Goal: Task Accomplishment & Management: Use online tool/utility

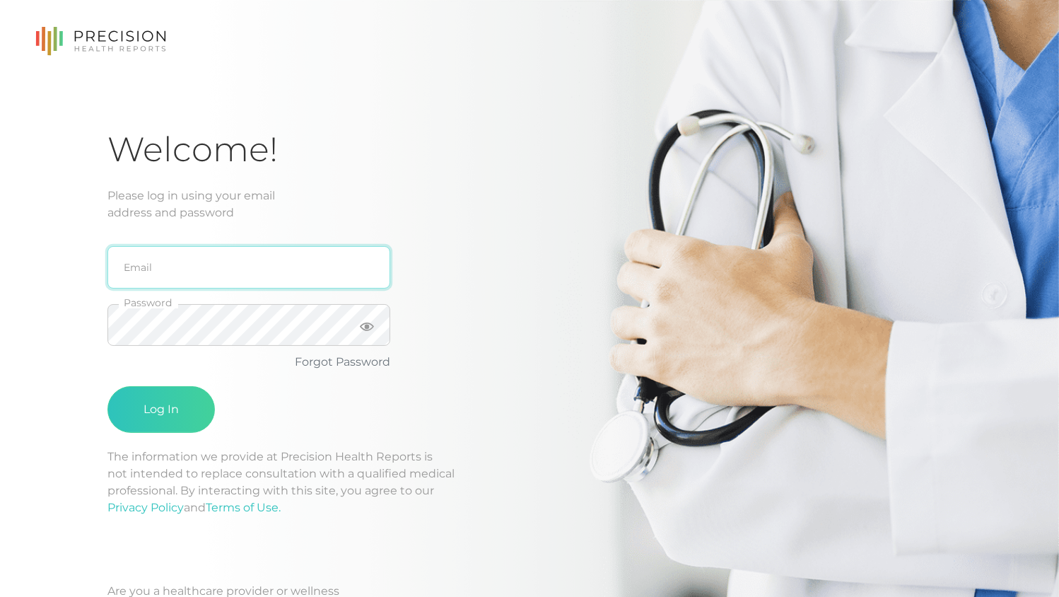
type input "[PERSON_NAME][EMAIL_ADDRESS][DOMAIN_NAME]"
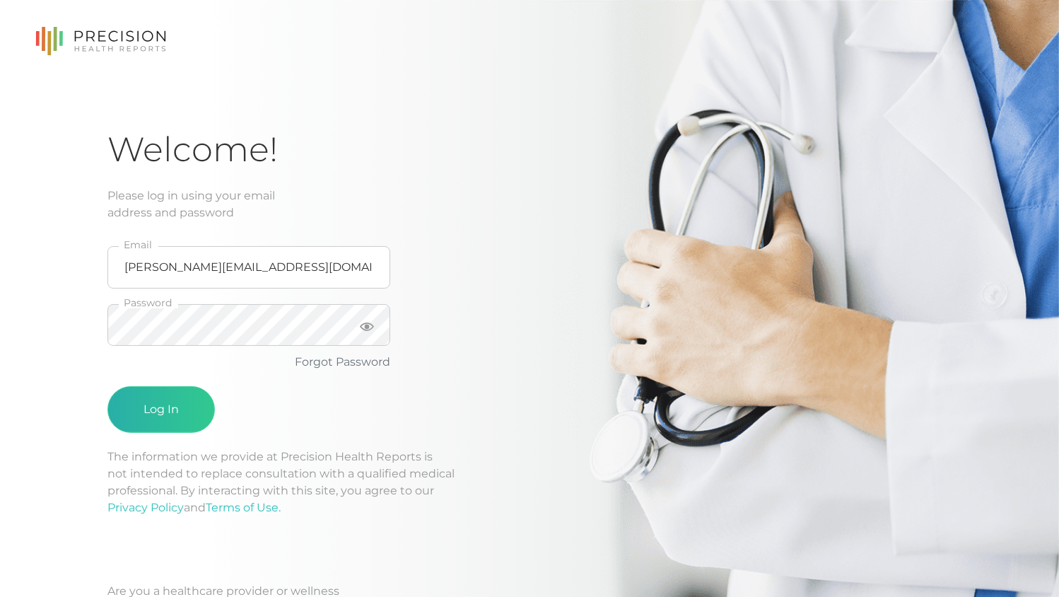
drag, startPoint x: 203, startPoint y: 428, endPoint x: 197, endPoint y: 421, distance: 10.0
click at [203, 428] on div "Log In" at bounding box center [248, 409] width 283 height 47
click at [194, 418] on button "Log In" at bounding box center [160, 409] width 107 height 47
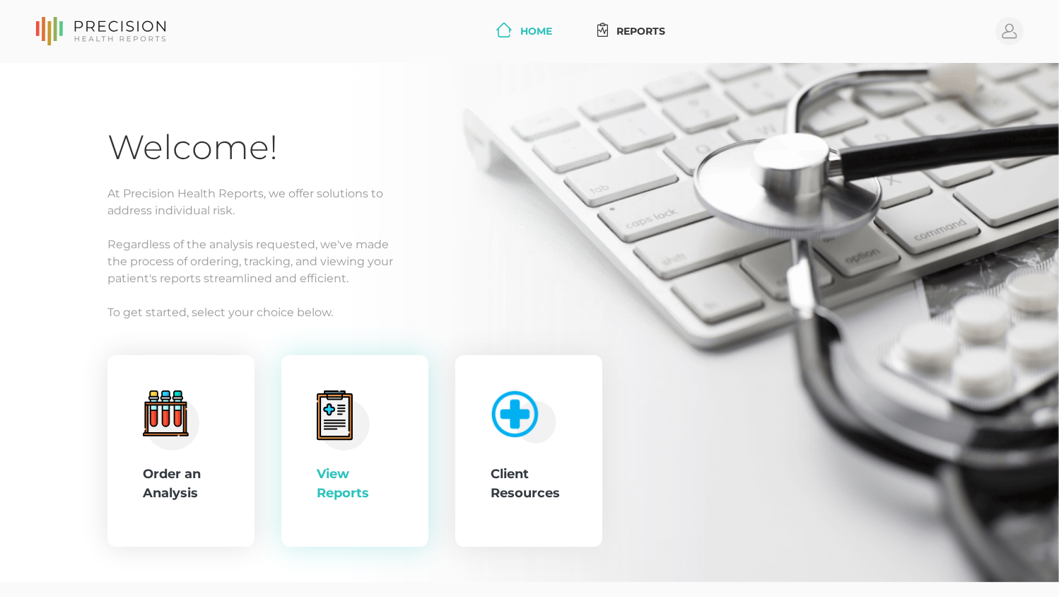
click at [327, 423] on icon at bounding box center [334, 416] width 23 height 26
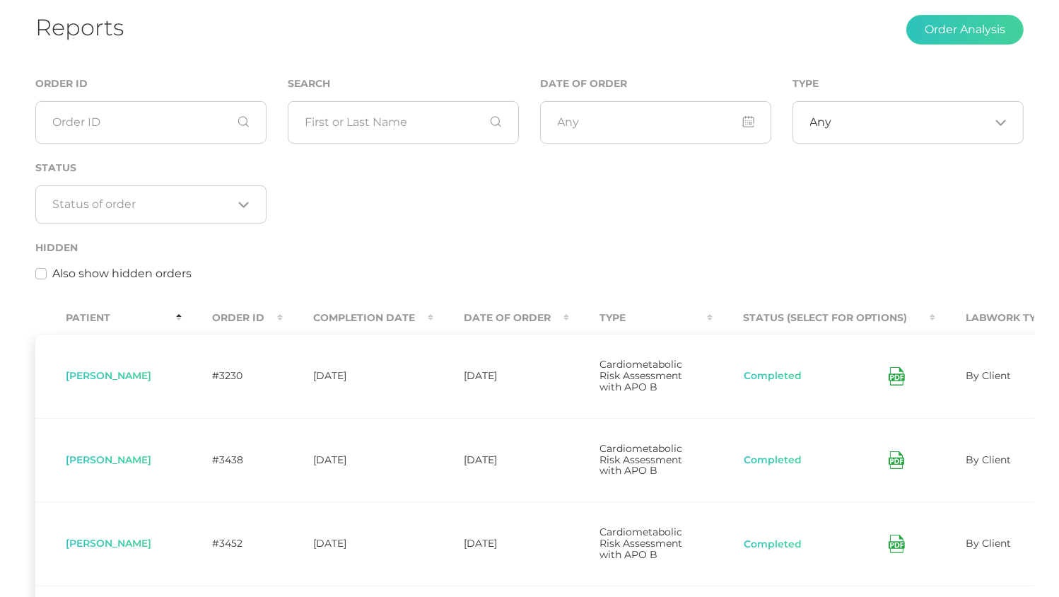
scroll to position [211, 0]
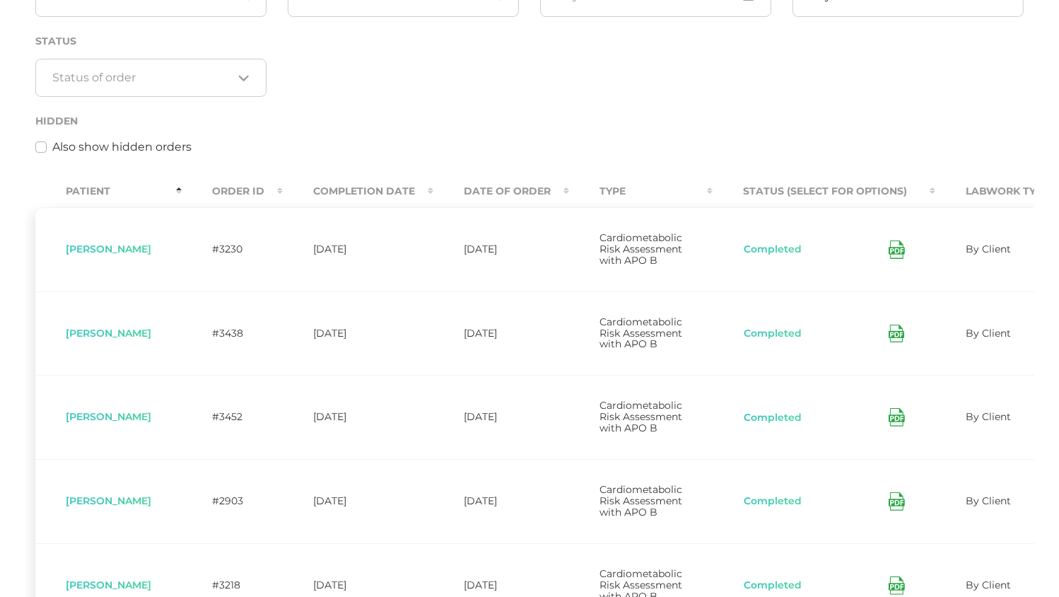
click at [503, 185] on th "Date Of Order" at bounding box center [501, 191] width 136 height 32
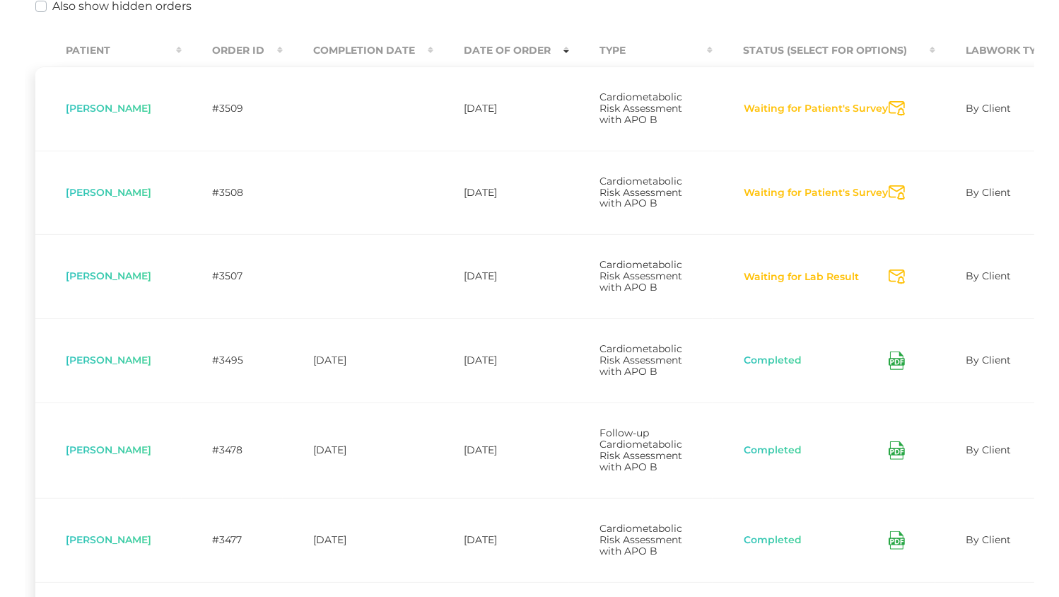
scroll to position [353, 0]
click at [897, 107] on icon "Send Notification" at bounding box center [897, 107] width 16 height 15
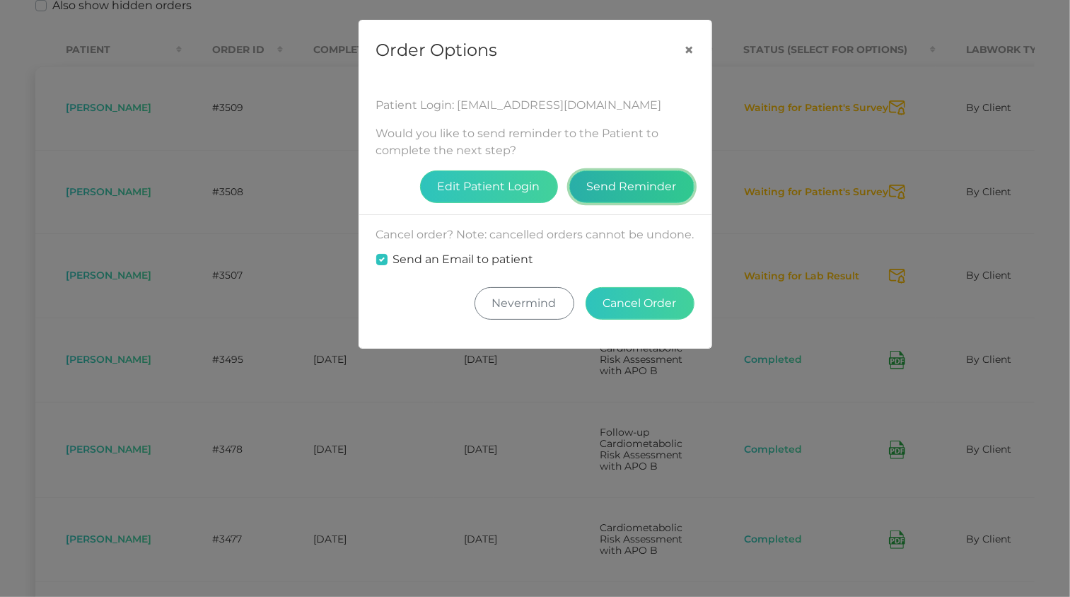
click at [609, 186] on button "Send Reminder" at bounding box center [631, 186] width 125 height 33
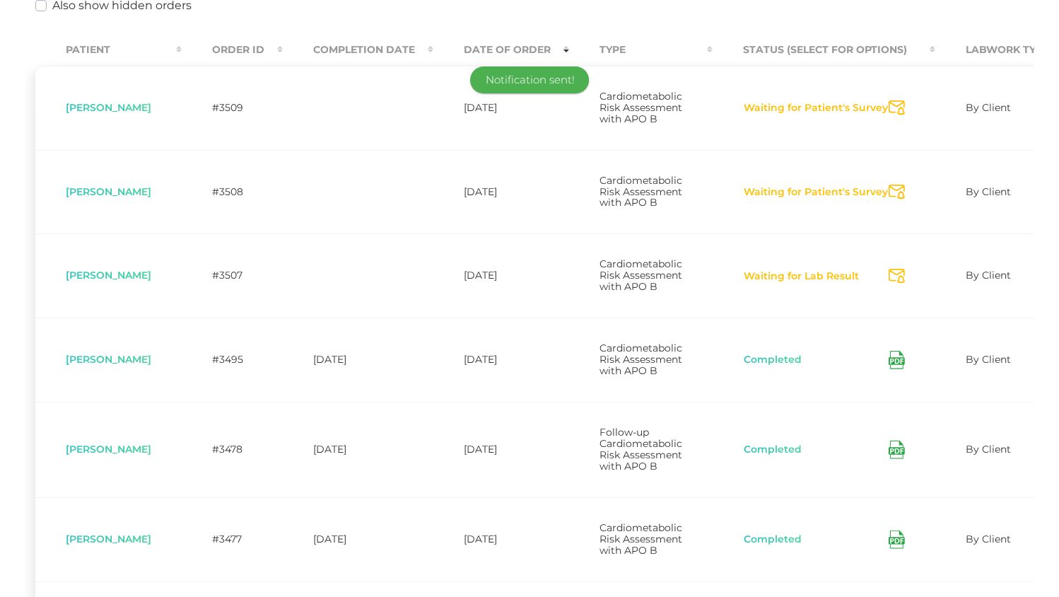
click at [894, 199] on icon "Send Notification" at bounding box center [897, 191] width 16 height 15
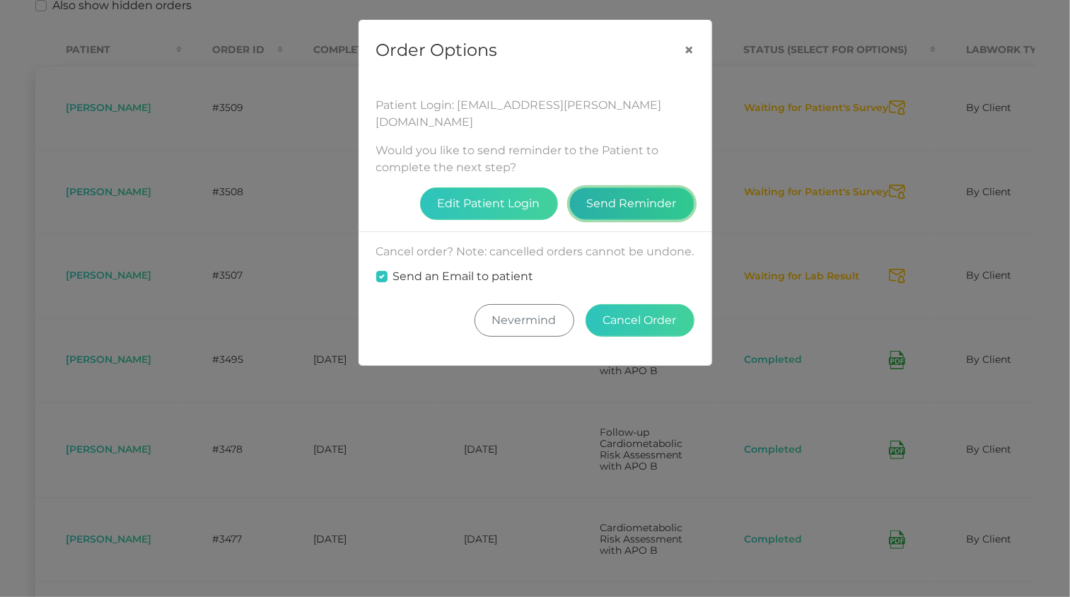
click at [626, 188] on button "Send Reminder" at bounding box center [631, 203] width 125 height 33
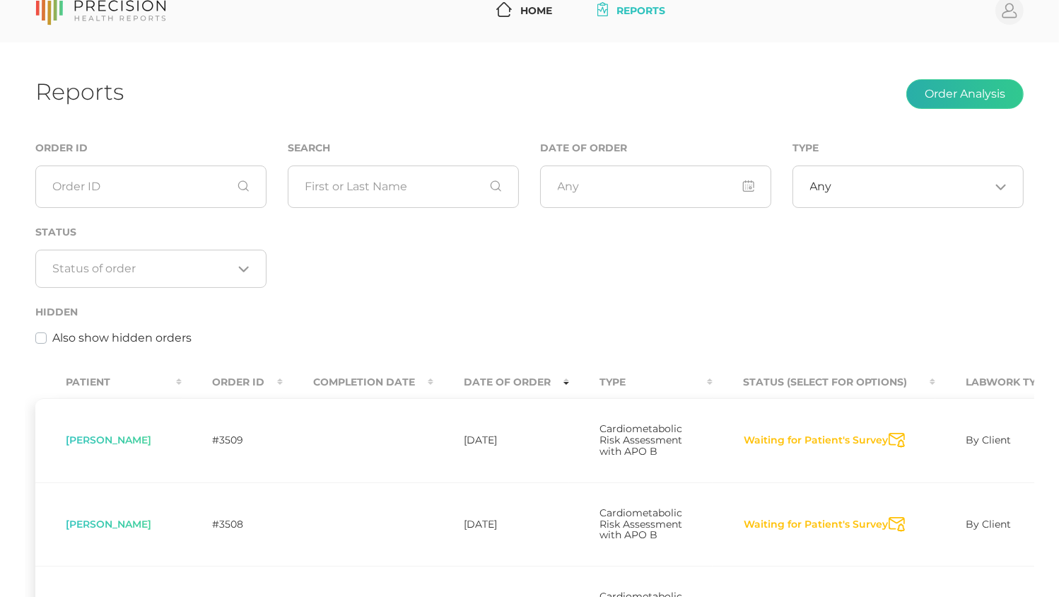
scroll to position [0, 0]
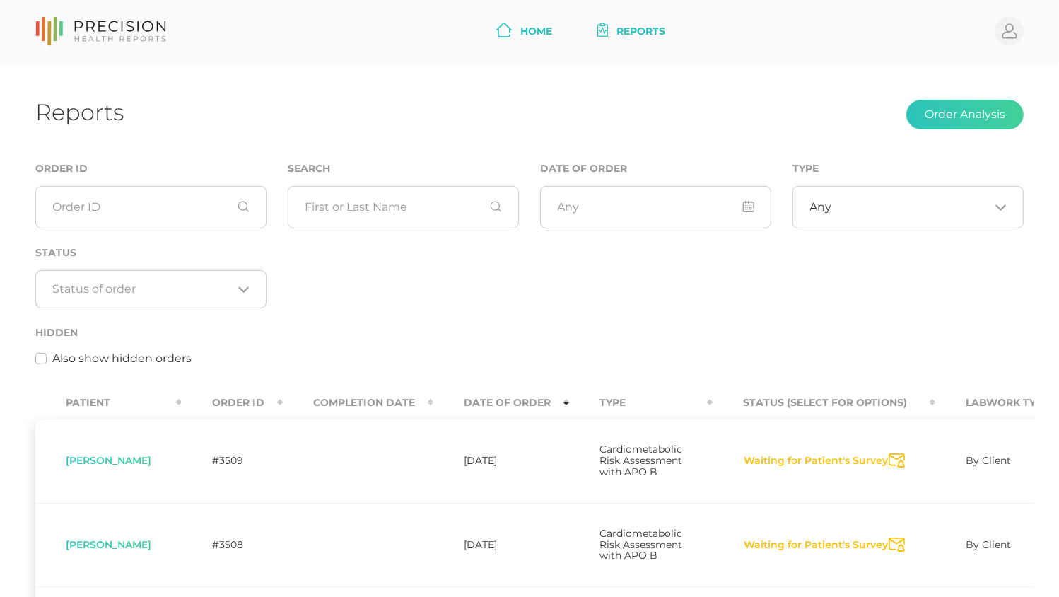
click at [526, 28] on link "Home" at bounding box center [524, 31] width 67 height 26
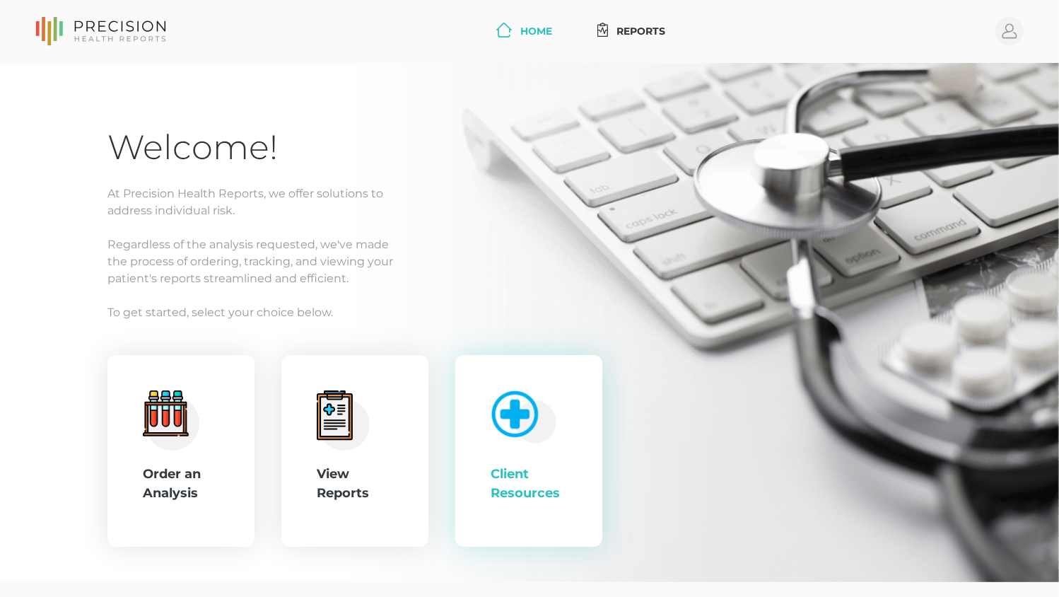
click at [551, 493] on div "Client Resources" at bounding box center [529, 483] width 76 height 38
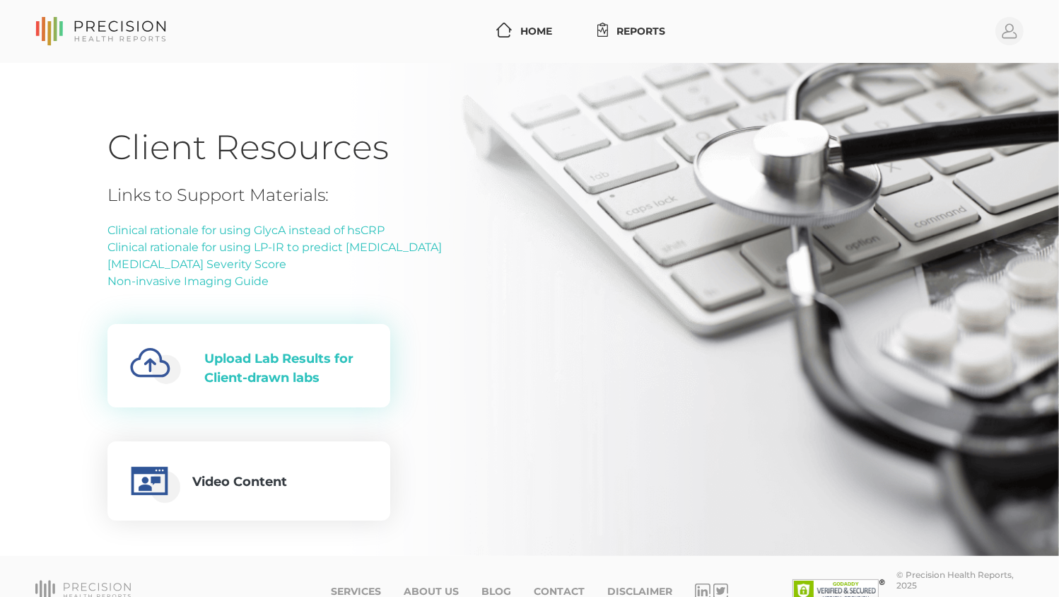
click at [261, 394] on div "Created with Fabric.js 4.6.0 Upload Lab Results for Client-drawn labs" at bounding box center [249, 365] width 238 height 61
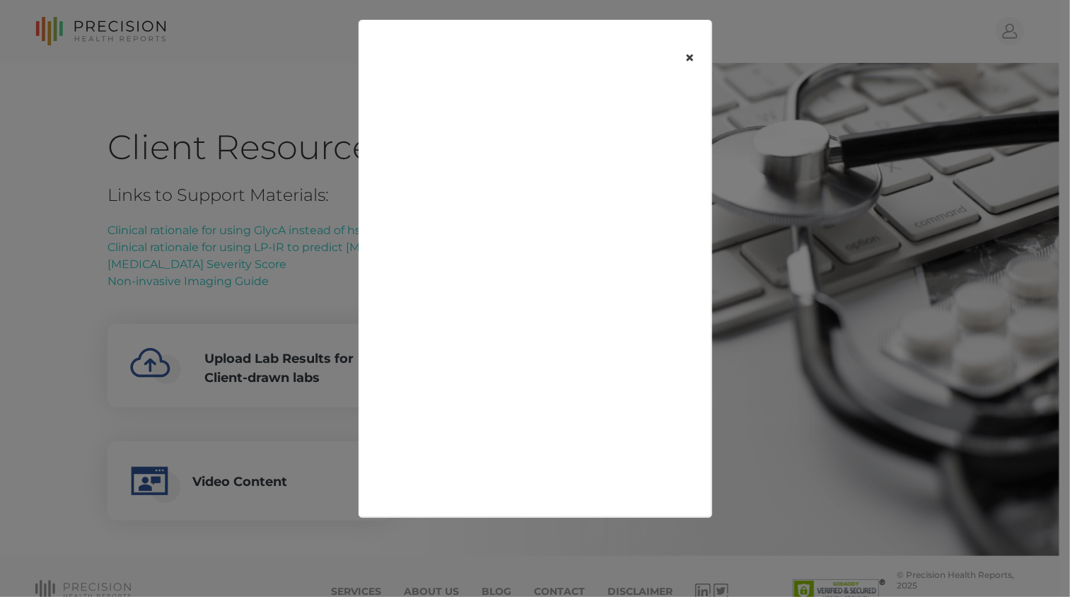
click at [685, 48] on button "×" at bounding box center [689, 57] width 44 height 59
